Goal: Information Seeking & Learning: Understand process/instructions

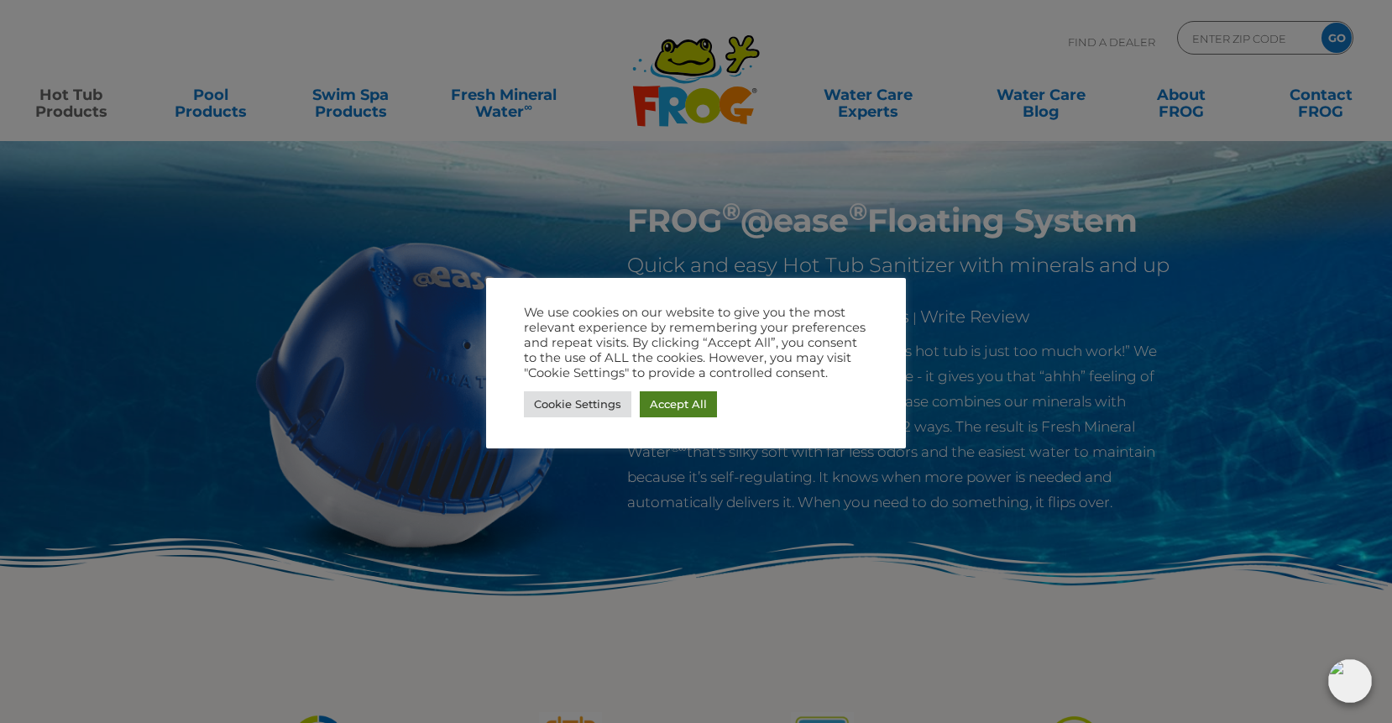
click at [690, 409] on link "Accept All" at bounding box center [678, 404] width 77 height 26
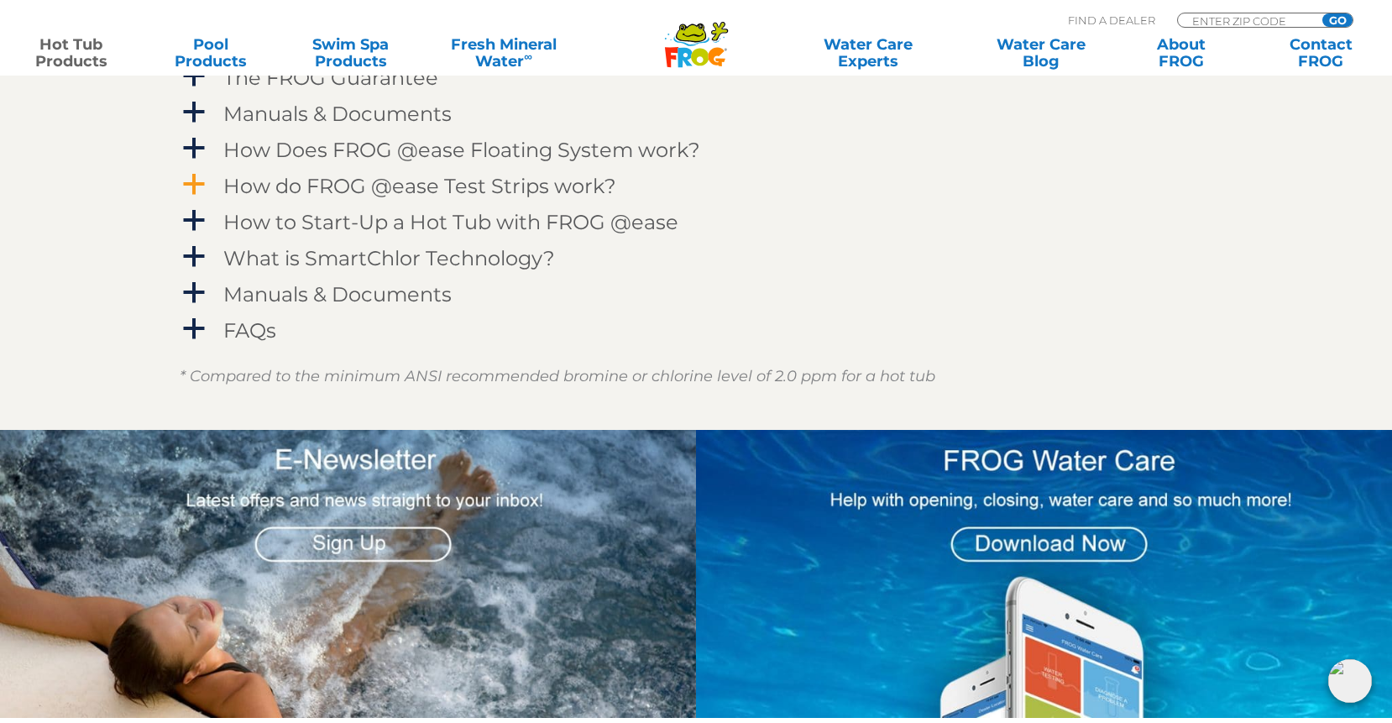
scroll to position [1823, 0]
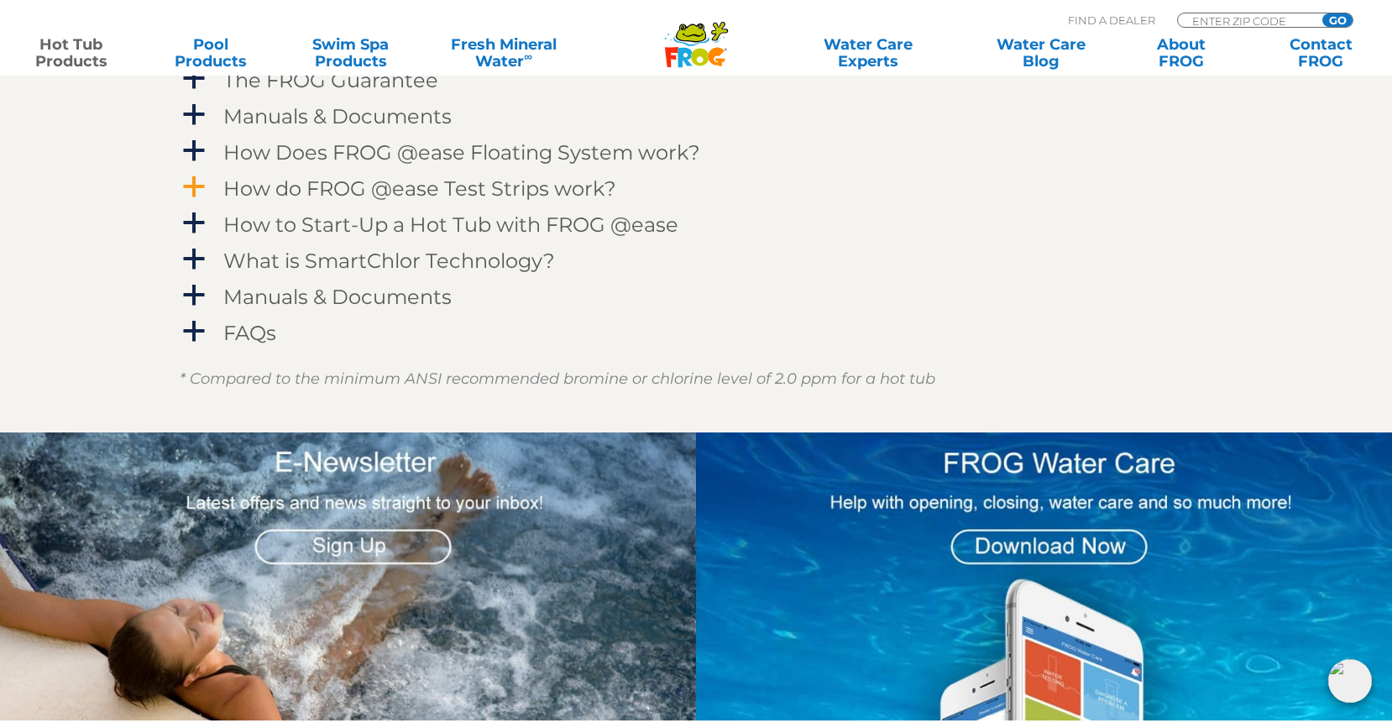
click at [489, 189] on h4 "How do FROG @ease Test Strips work?" at bounding box center [419, 188] width 393 height 23
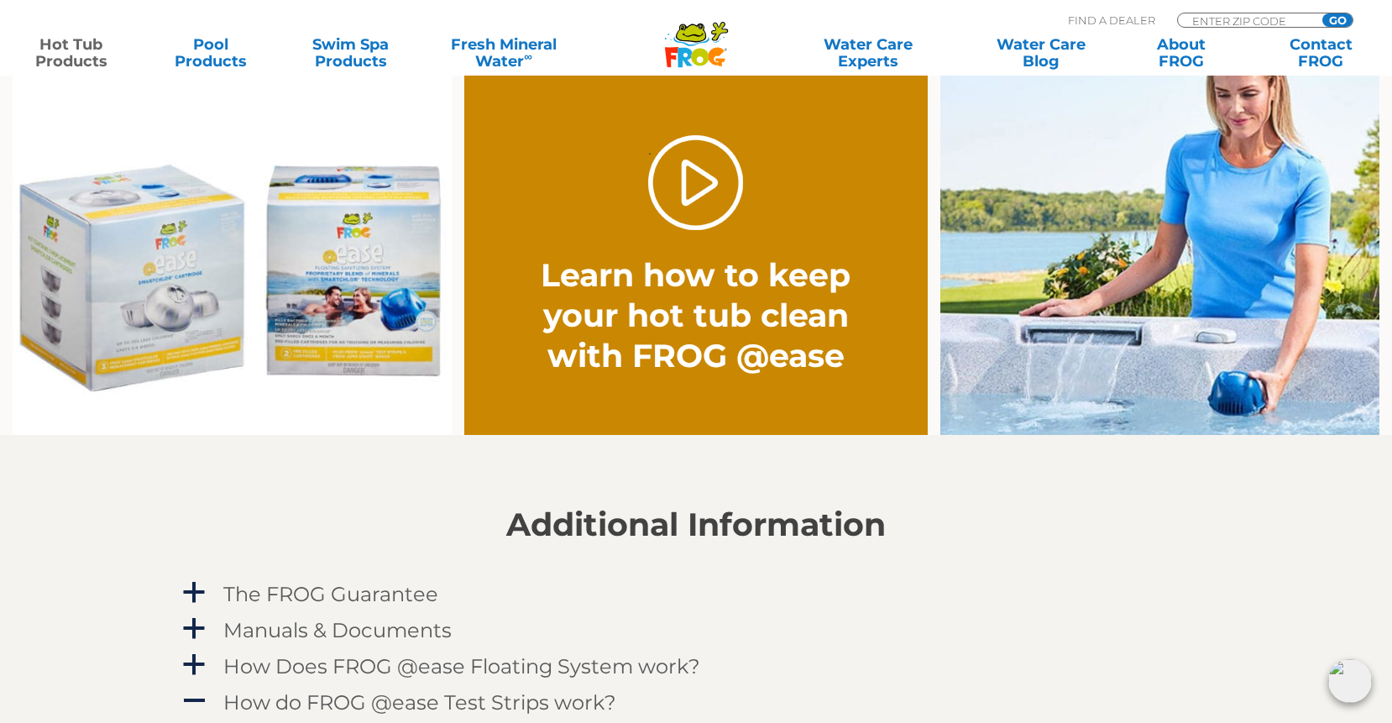
scroll to position [1292, 0]
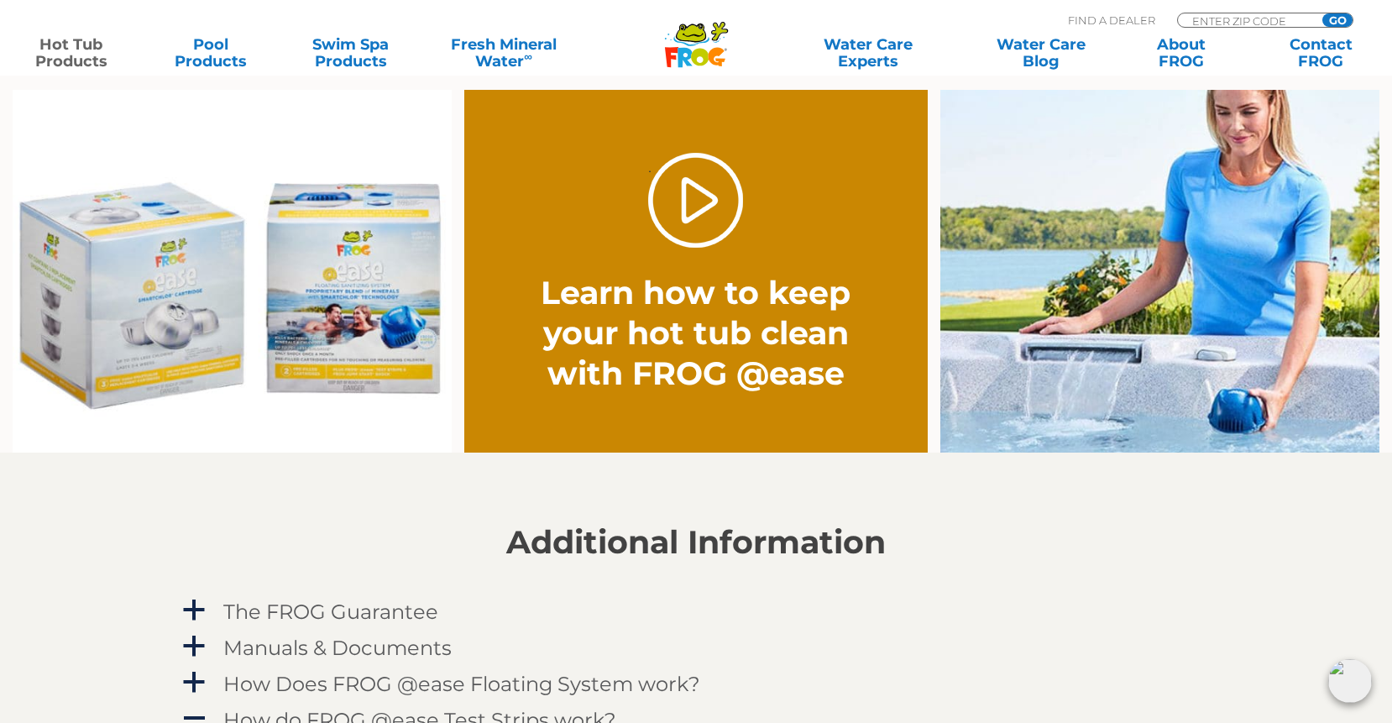
click at [360, 271] on img at bounding box center [232, 271] width 439 height 363
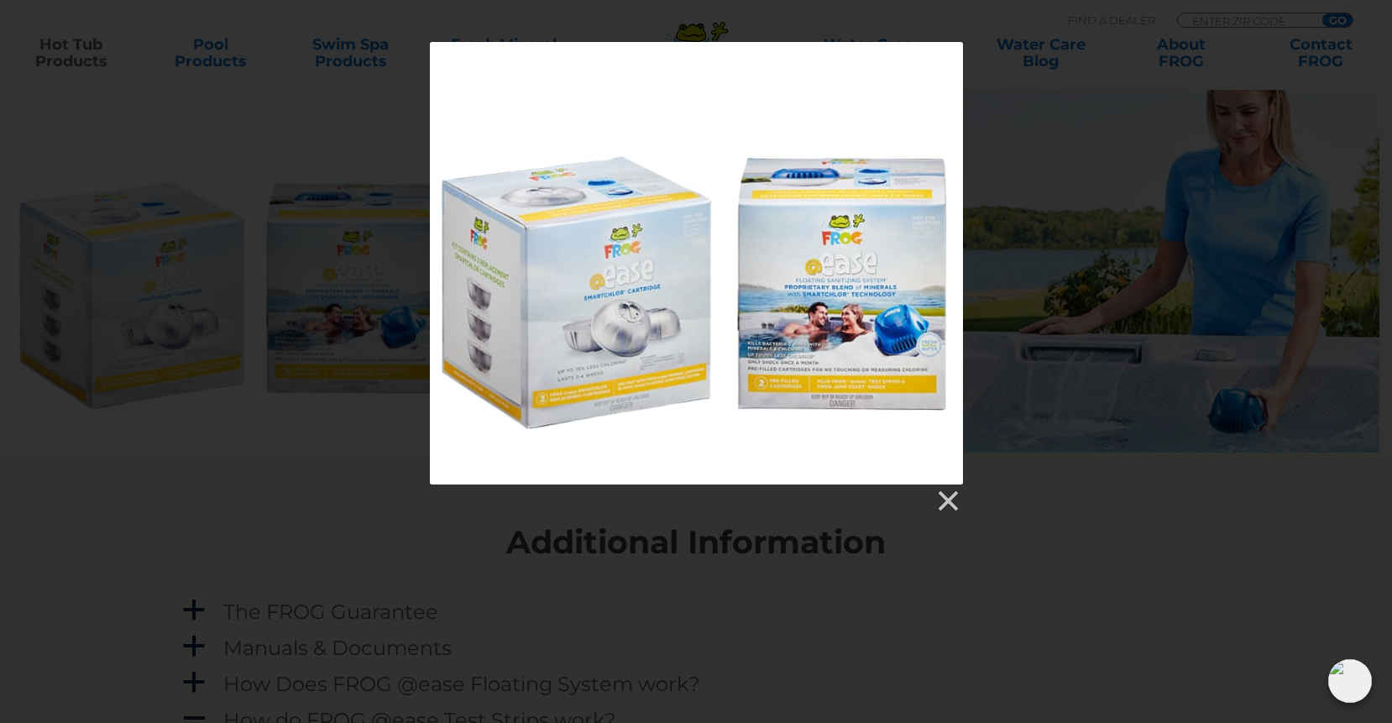
click at [836, 311] on div at bounding box center [696, 263] width 533 height 442
click at [944, 493] on link at bounding box center [946, 501] width 25 height 25
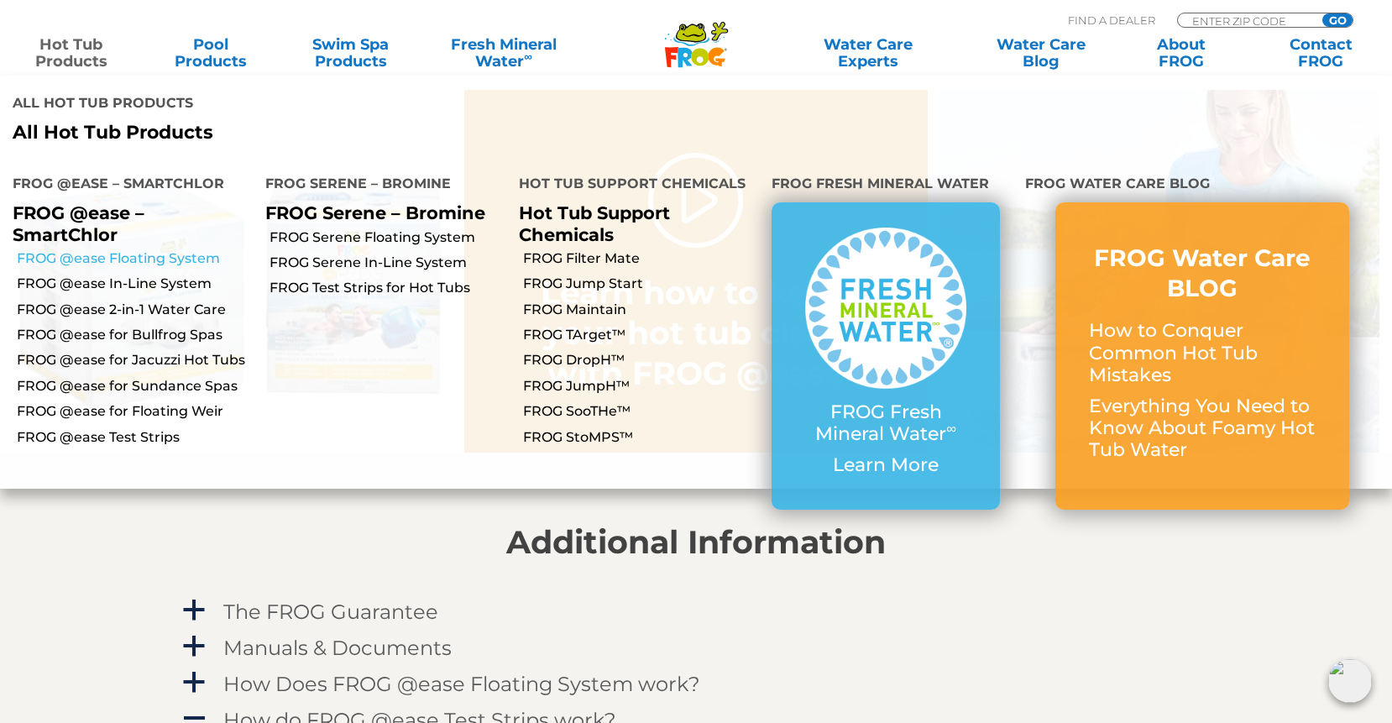
click at [103, 249] on link "FROG @ease Floating System" at bounding box center [135, 258] width 236 height 18
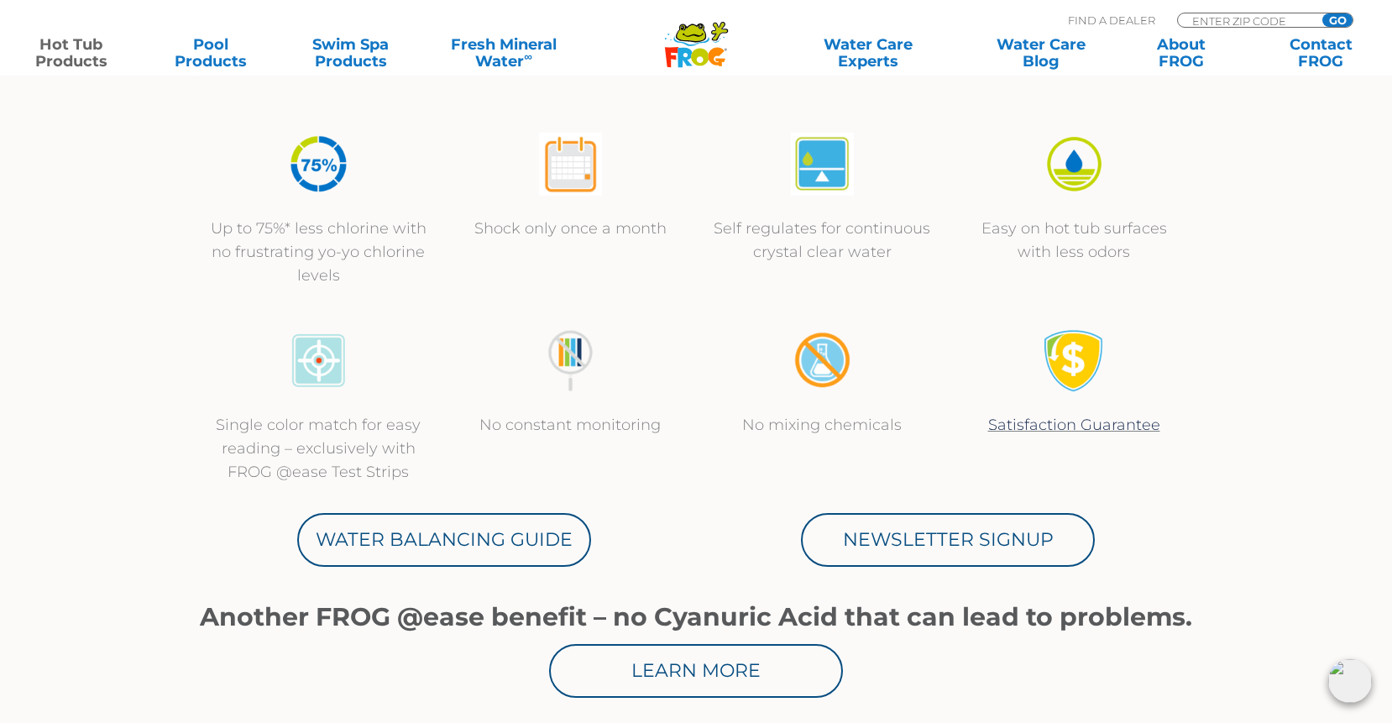
scroll to position [581, 0]
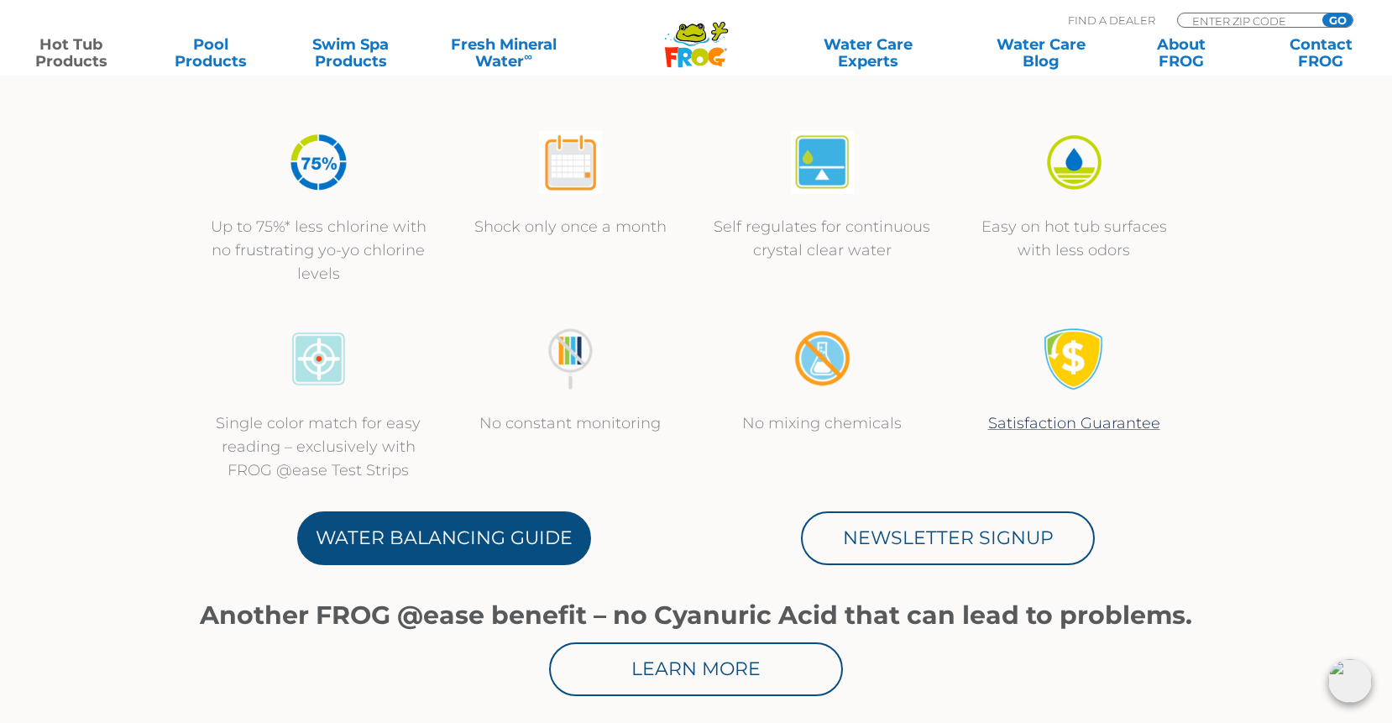
click at [442, 547] on link "Water Balancing Guide" at bounding box center [444, 538] width 294 height 54
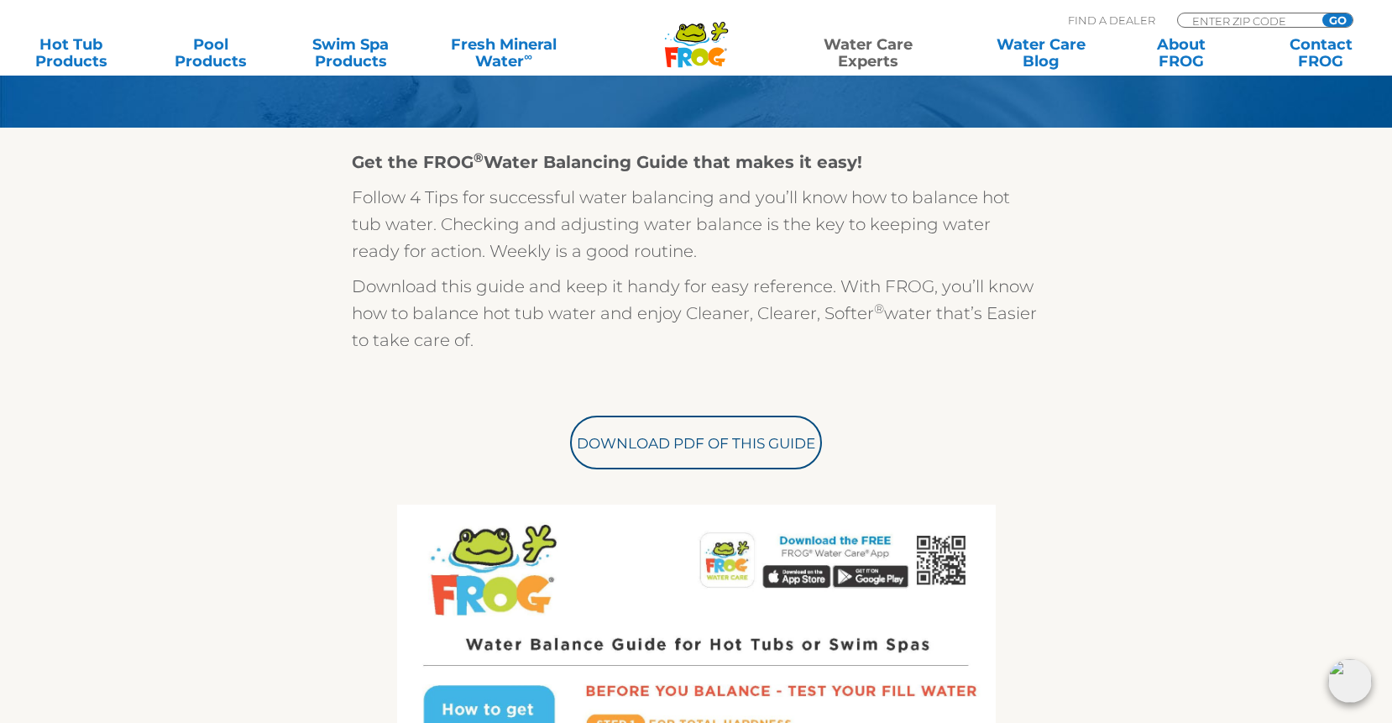
scroll to position [405, 0]
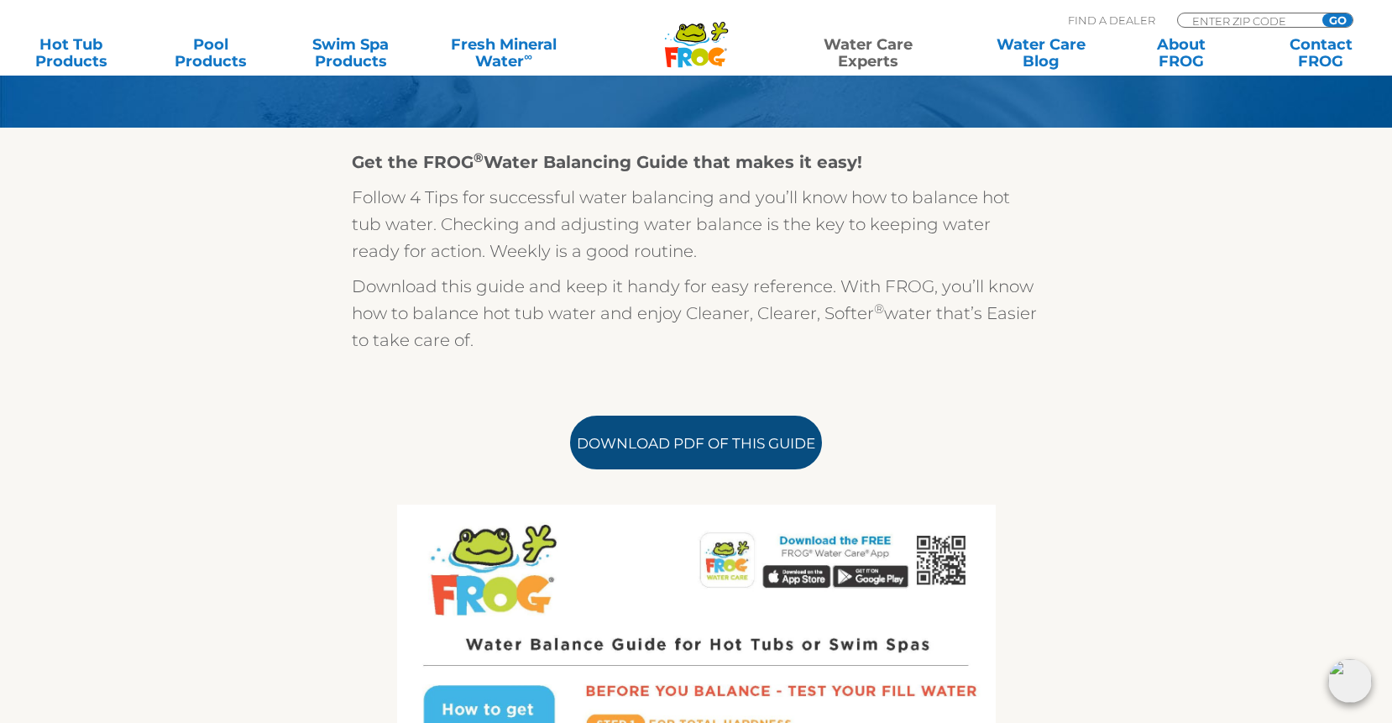
click at [697, 441] on link "Download PDF of this Guide" at bounding box center [696, 443] width 252 height 54
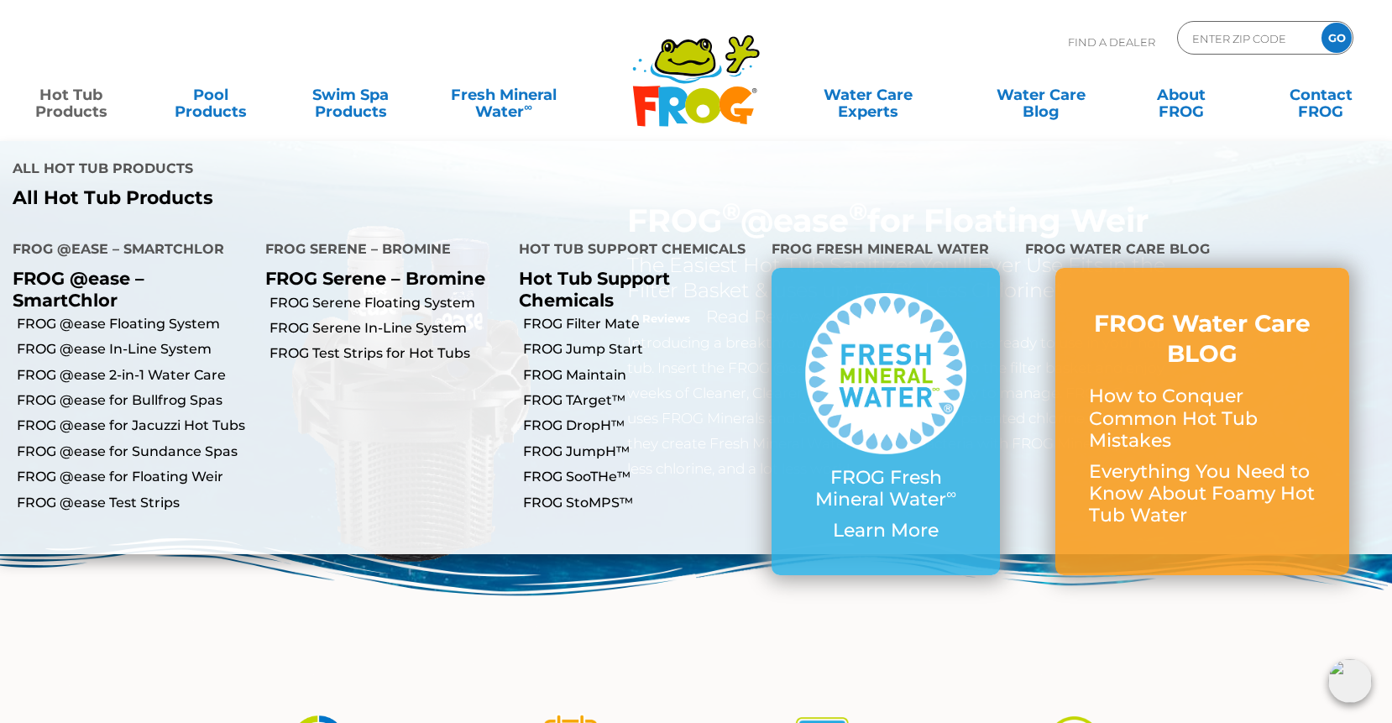
click at [74, 97] on link "Hot Tub Products" at bounding box center [71, 95] width 108 height 34
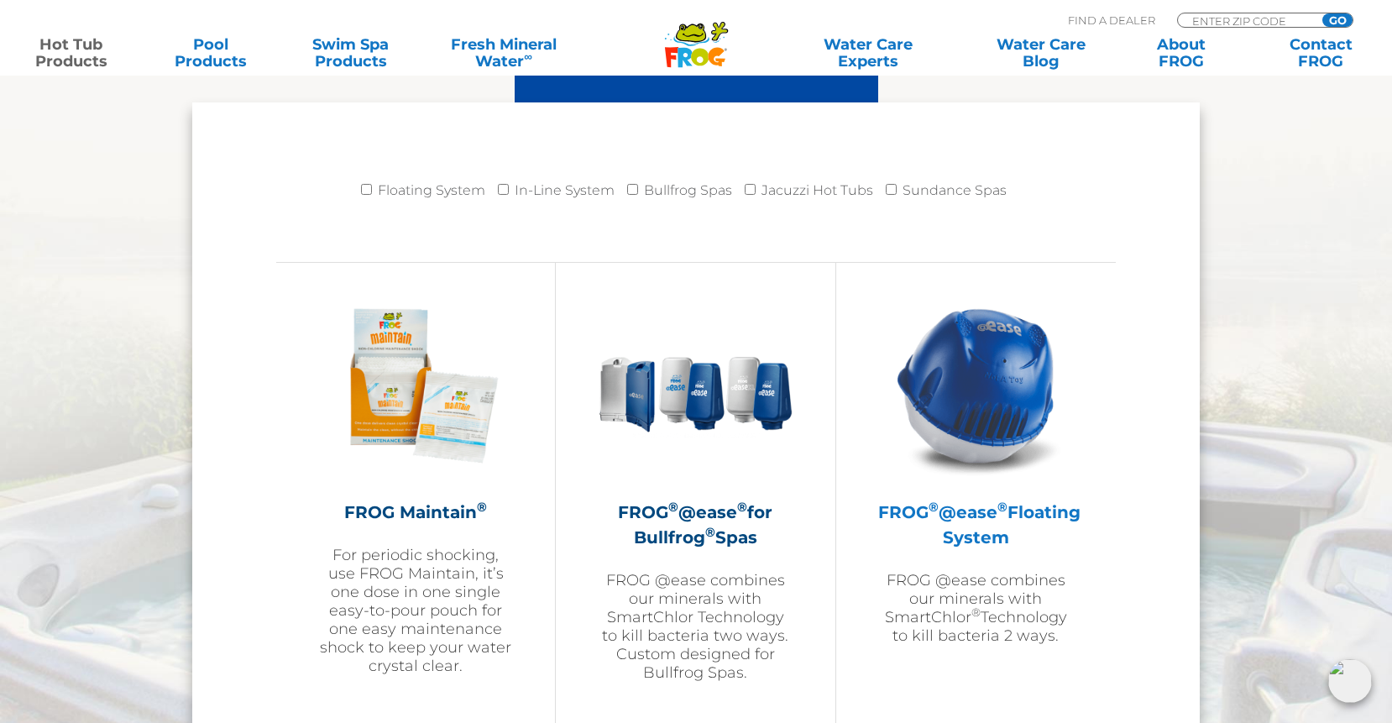
scroll to position [1704, 0]
click at [971, 400] on img at bounding box center [975, 384] width 195 height 195
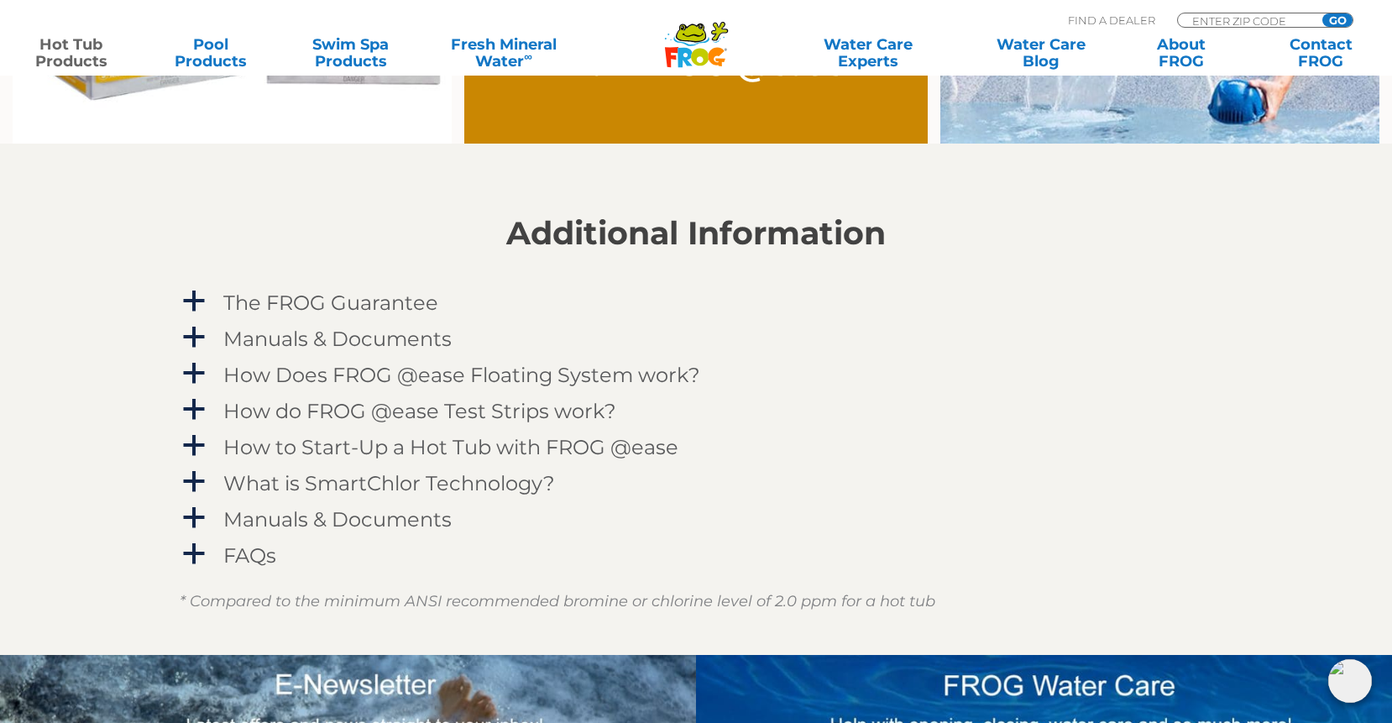
scroll to position [1602, 0]
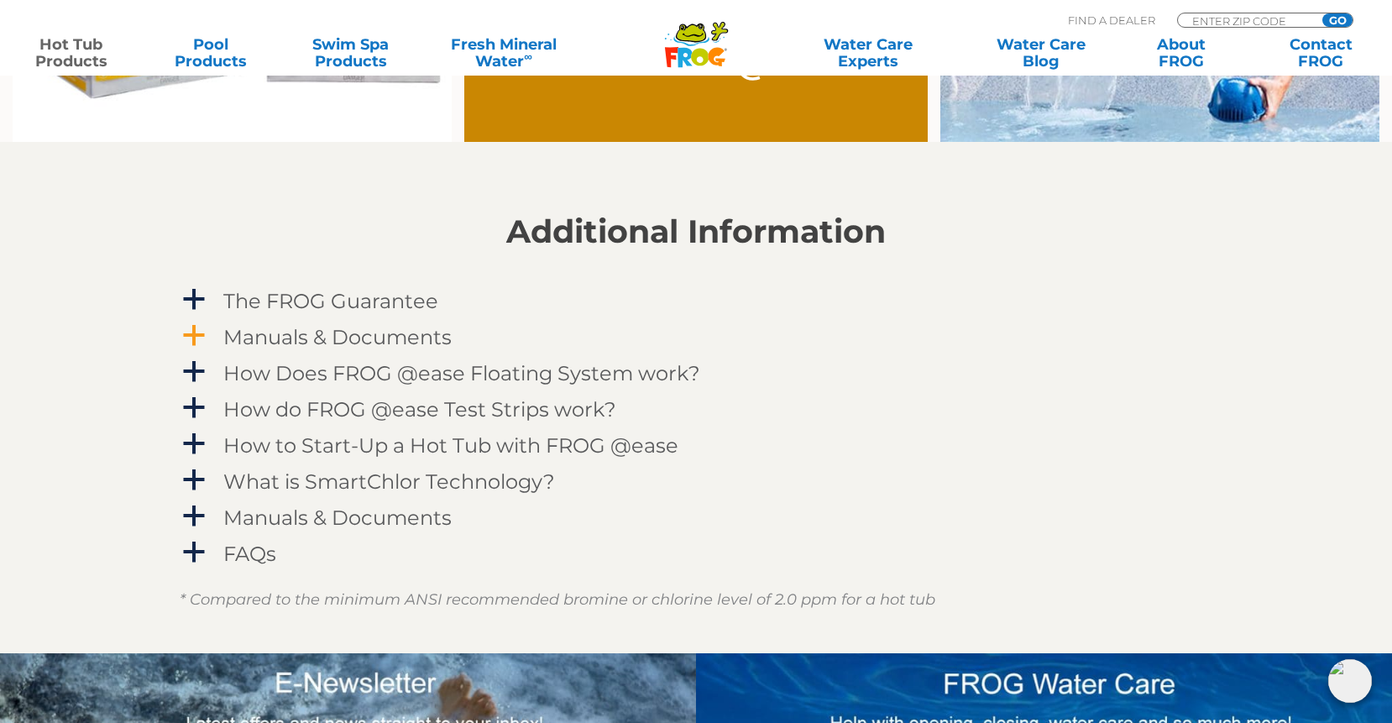
click at [421, 334] on h4 "Manuals & Documents" at bounding box center [337, 337] width 228 height 23
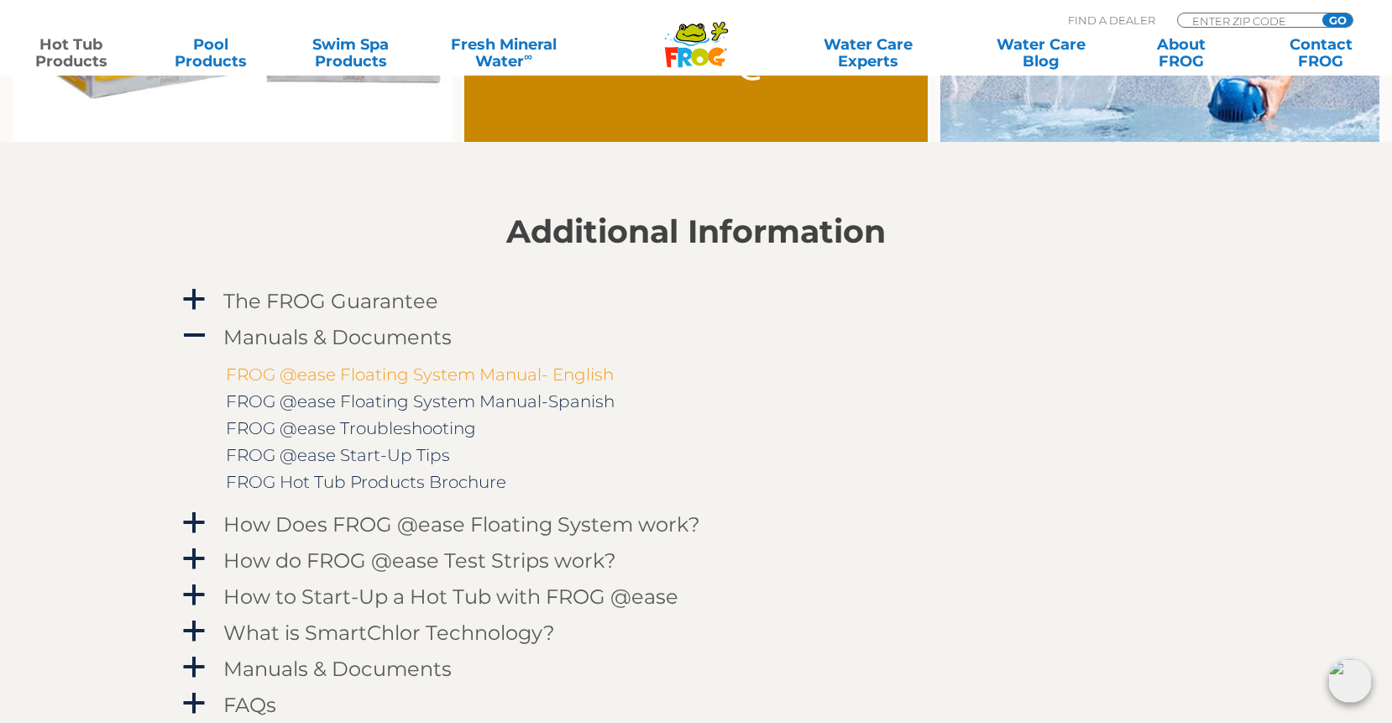
click at [423, 373] on link "FROG @ease Floating System Manual- English" at bounding box center [420, 374] width 388 height 20
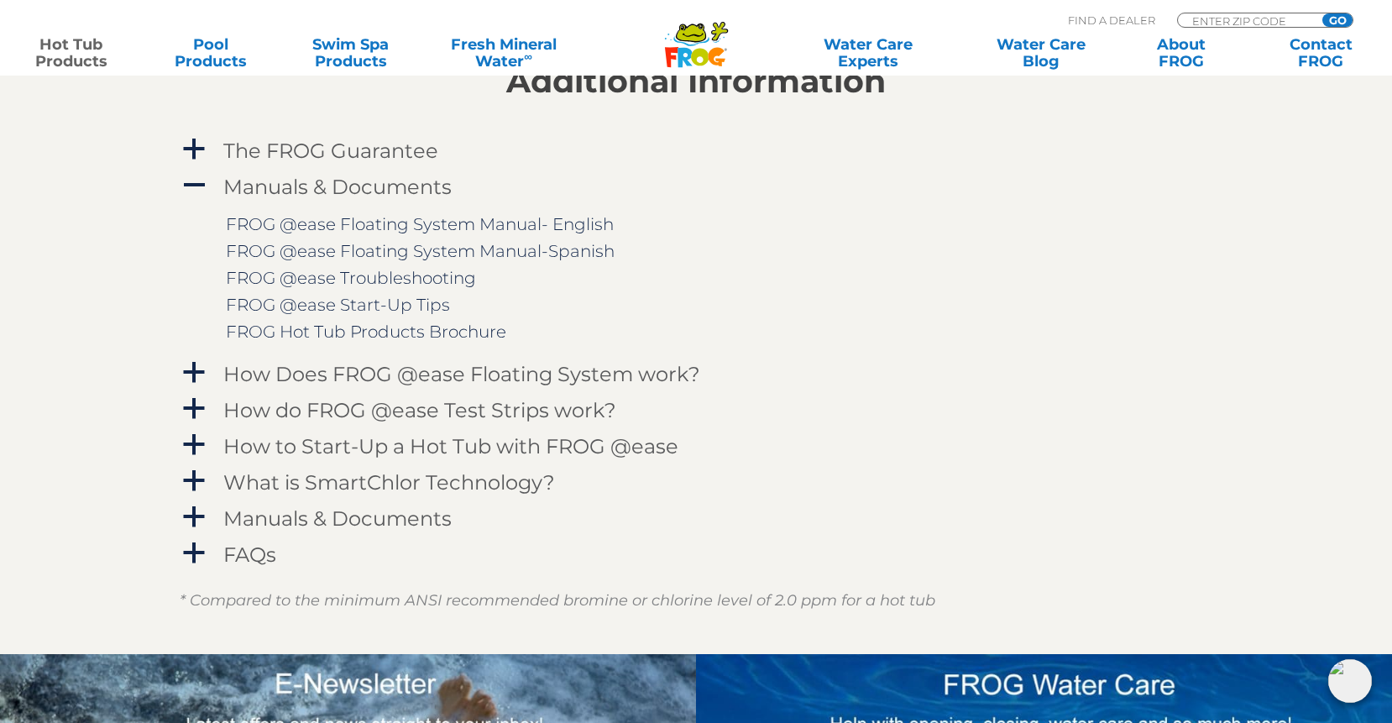
scroll to position [1754, 0]
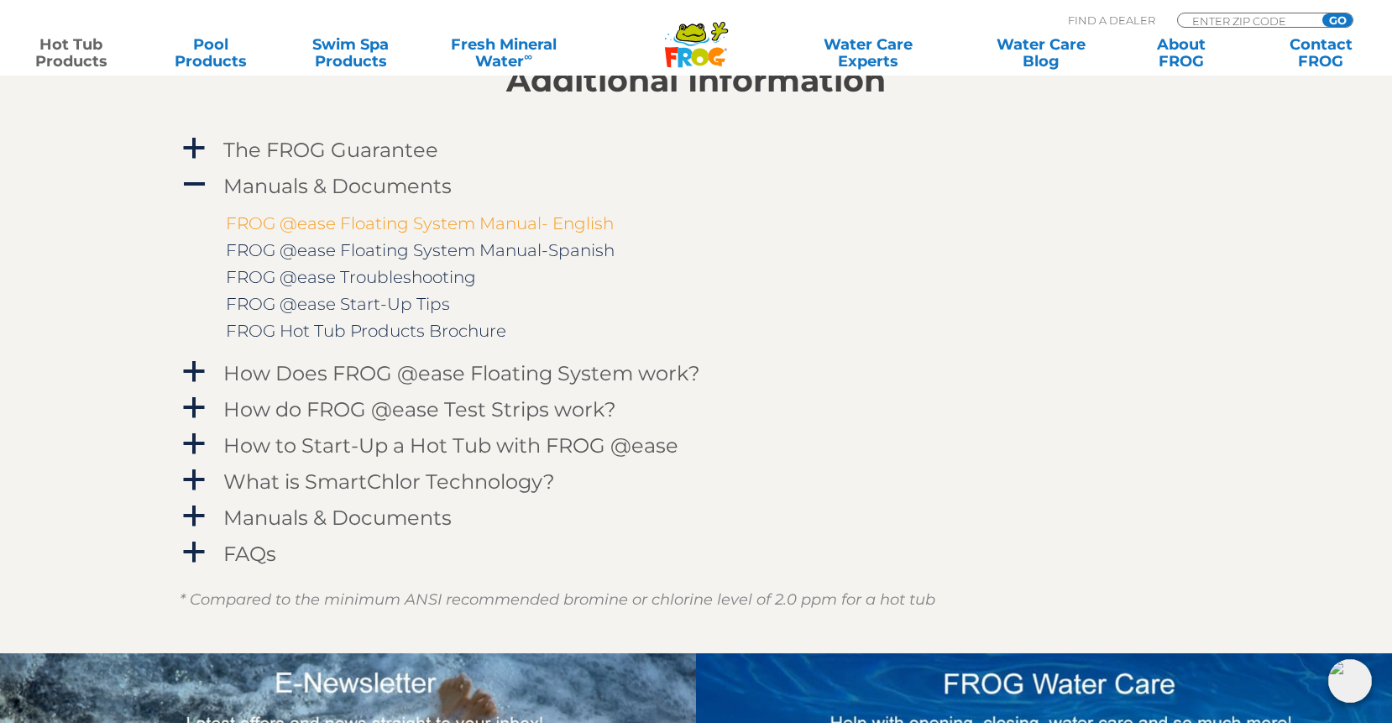
click at [395, 221] on link "FROG @ease Floating System Manual- English" at bounding box center [420, 223] width 388 height 20
click at [386, 248] on link "FROG @ease Floating System Manual-Spanish" at bounding box center [420, 250] width 389 height 20
click at [379, 225] on link "FROG @ease Floating System Manual- English" at bounding box center [420, 223] width 388 height 20
click at [370, 522] on h4 "Manuals & Documents" at bounding box center [337, 517] width 228 height 23
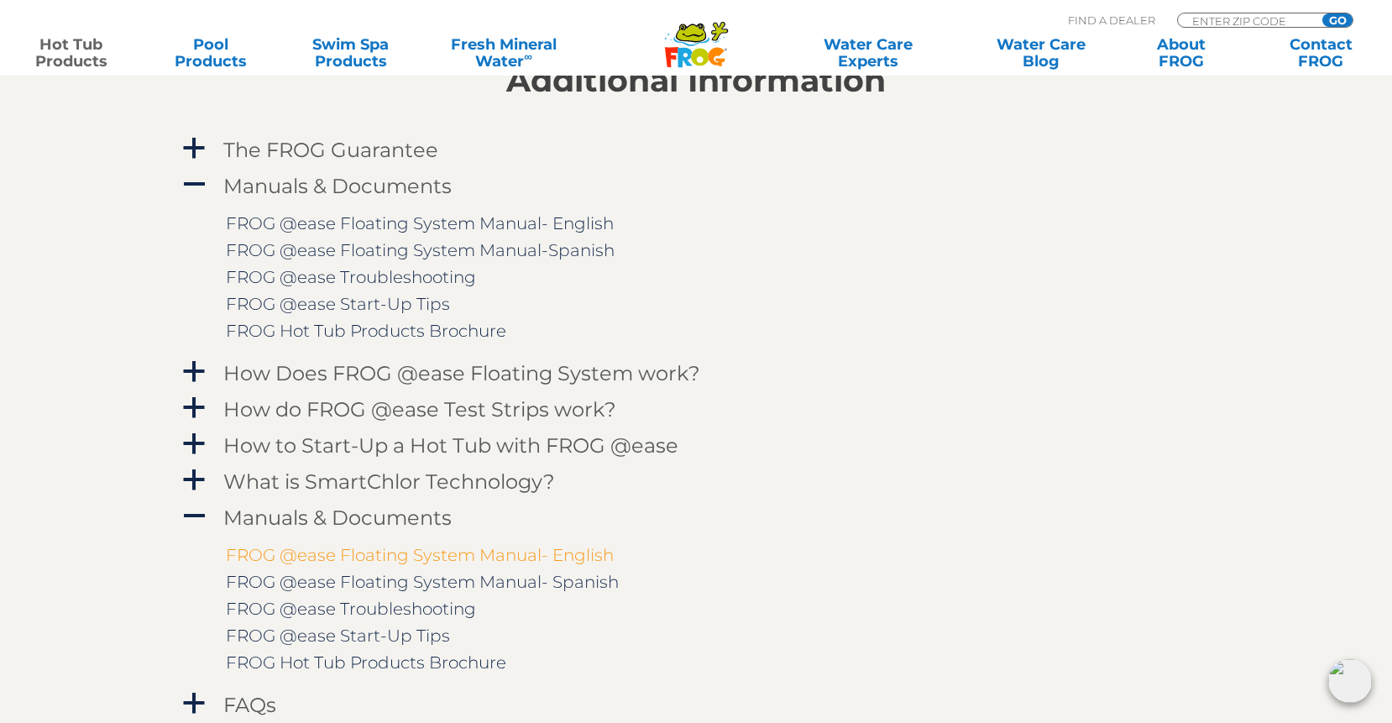
click at [395, 559] on link "FROG @ease Floating System Manual- English" at bounding box center [420, 555] width 388 height 20
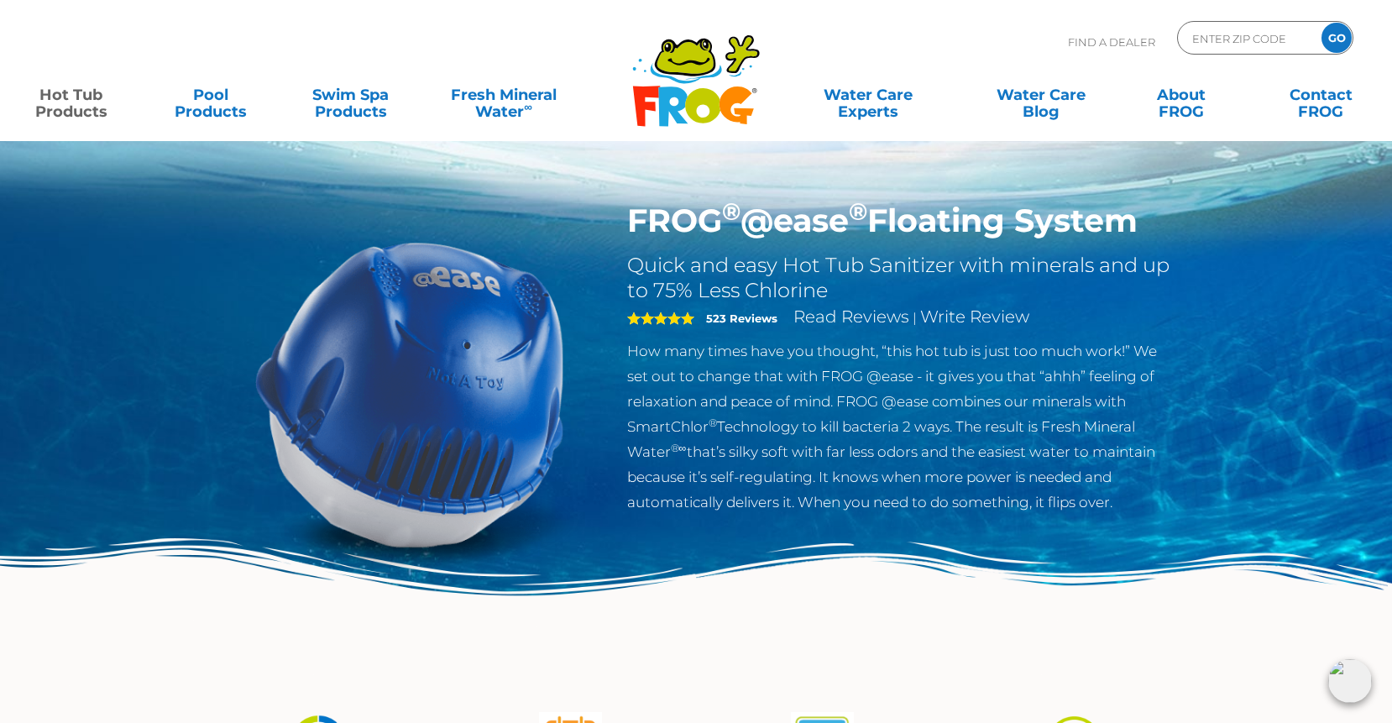
scroll to position [0, 0]
click at [429, 446] on img at bounding box center [409, 393] width 384 height 384
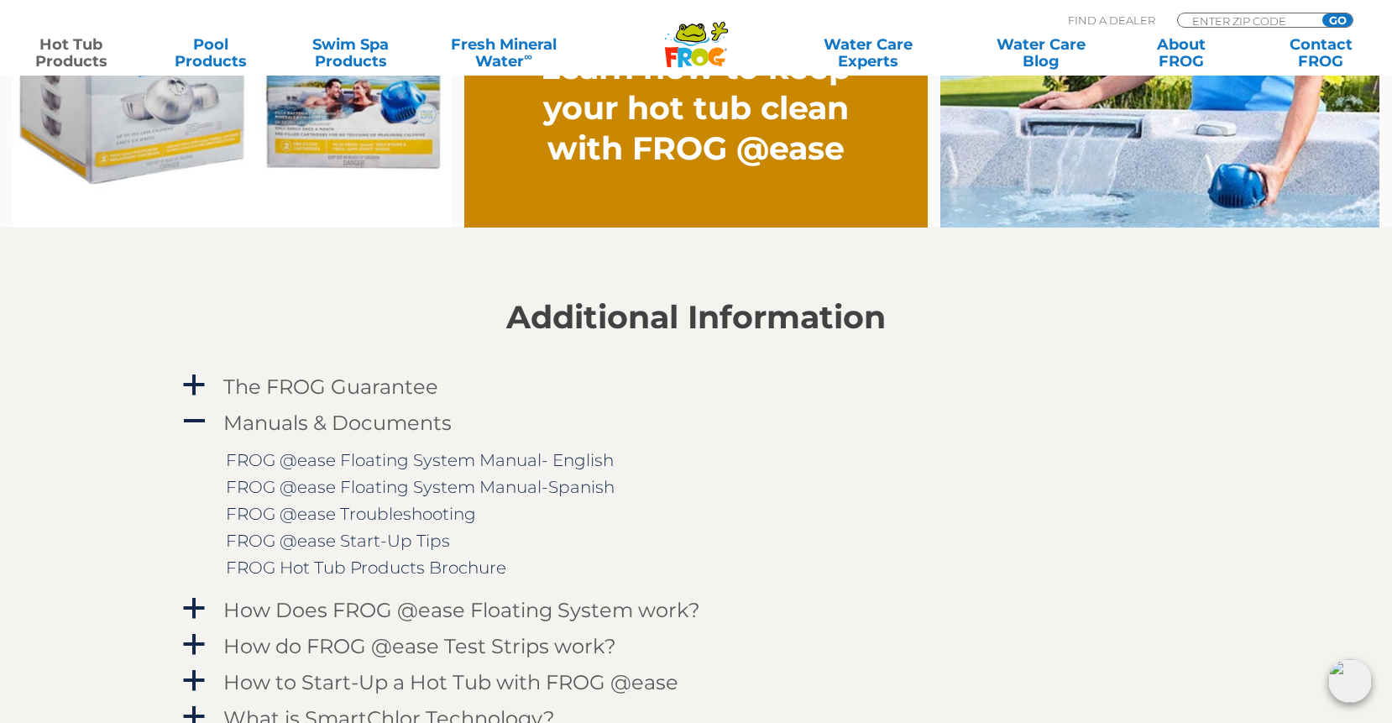
scroll to position [1527, 0]
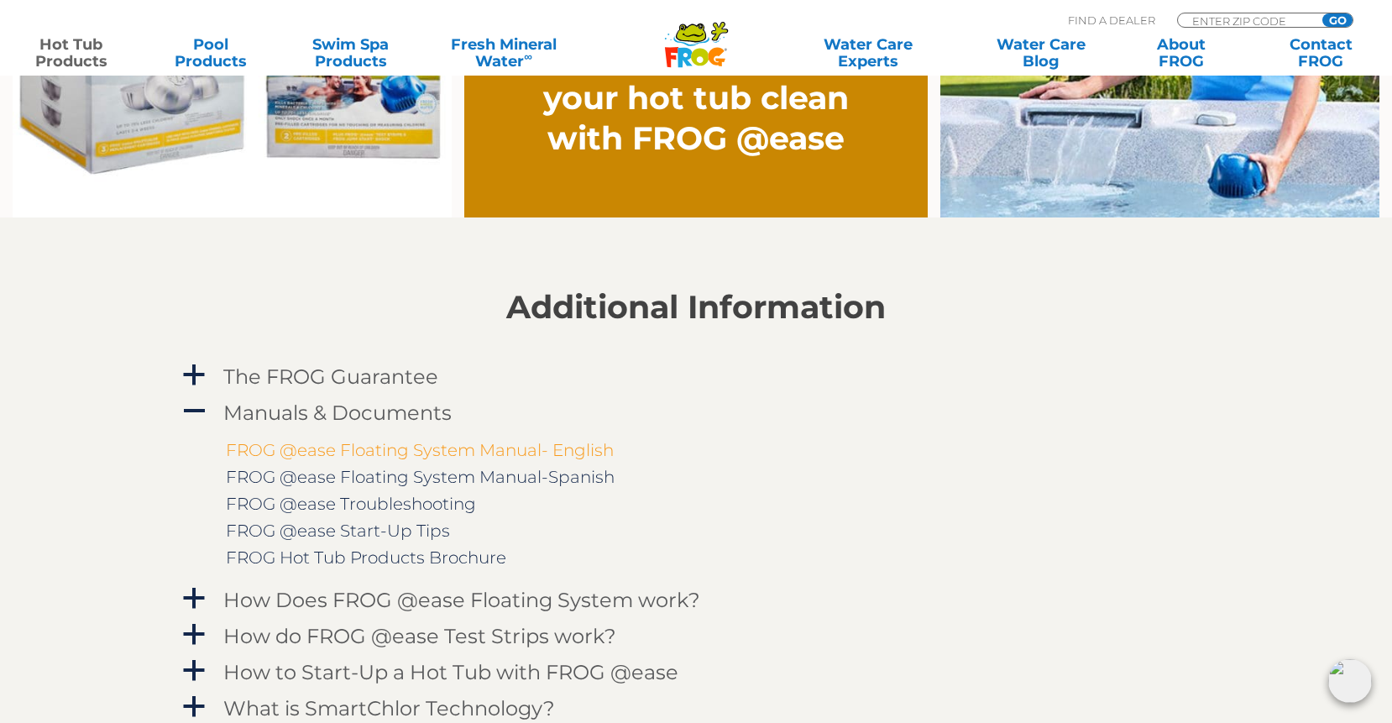
click at [508, 452] on link "FROG @ease Floating System Manual- English" at bounding box center [420, 450] width 388 height 20
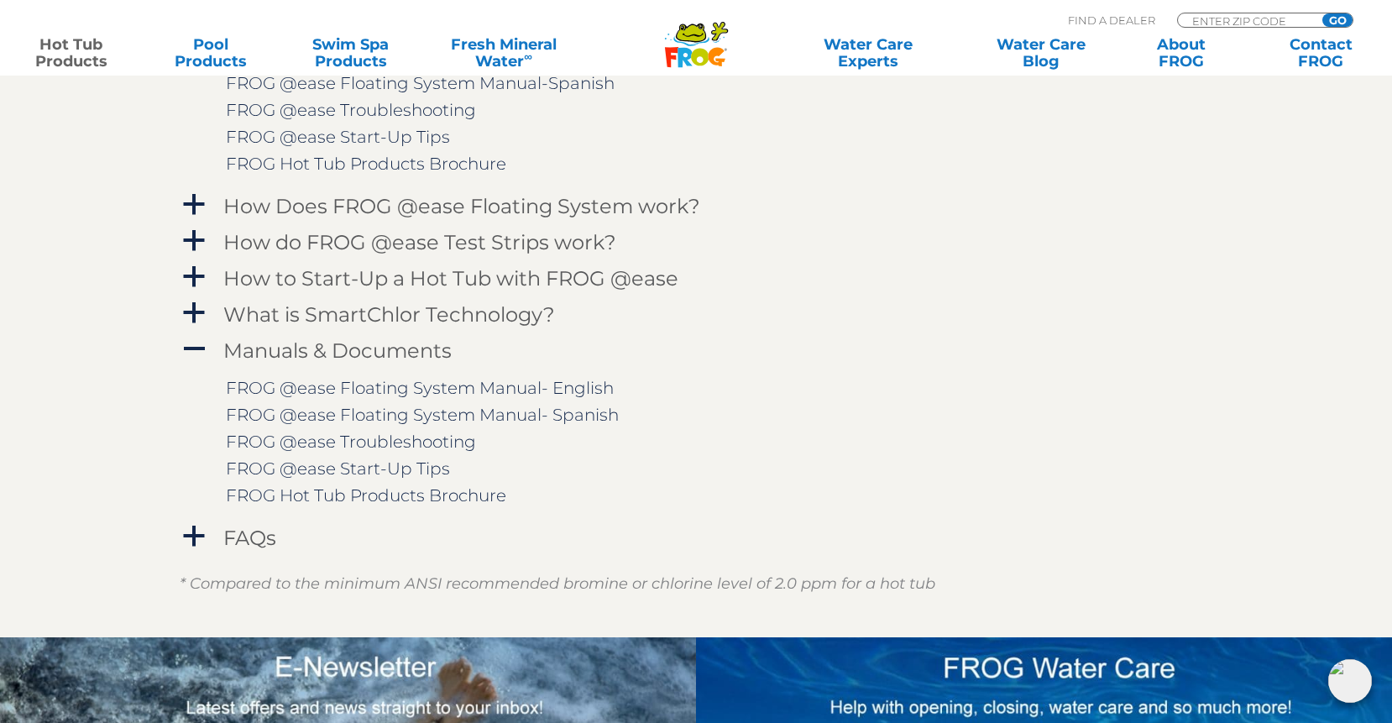
scroll to position [1921, 0]
click at [250, 532] on h4 "FAQs" at bounding box center [249, 536] width 53 height 23
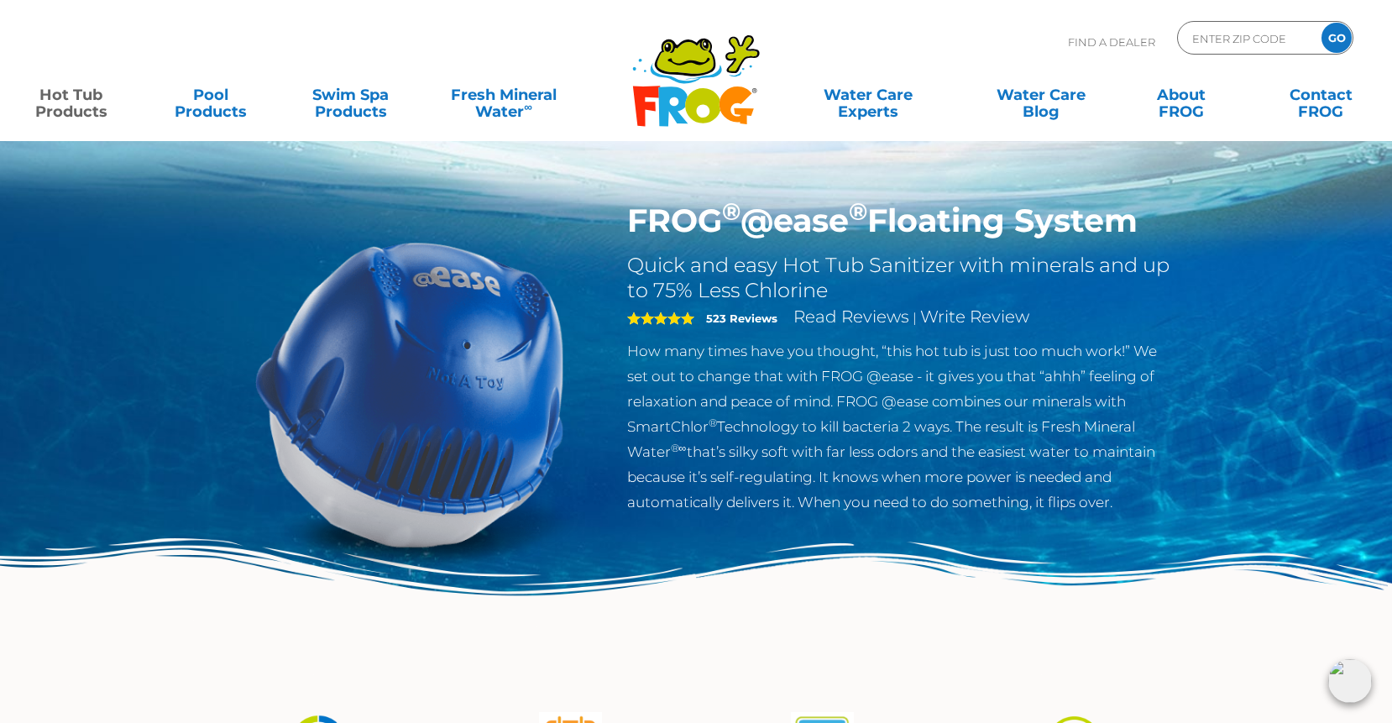
scroll to position [0, 0]
